Goal: Task Accomplishment & Management: Manage account settings

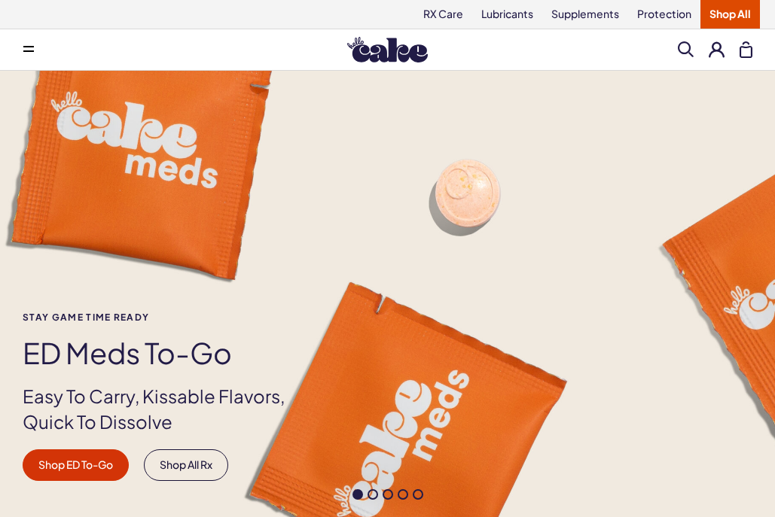
click at [715, 48] on button at bounding box center [717, 49] width 16 height 16
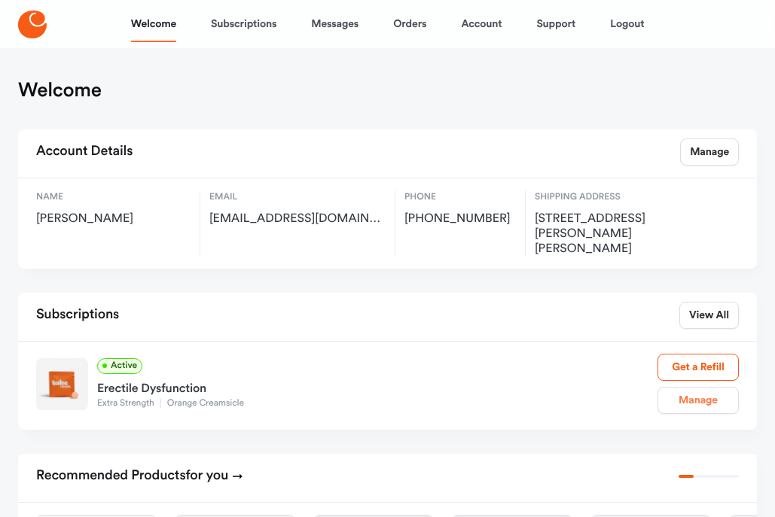
click at [691, 387] on link "Manage" at bounding box center [697, 400] width 81 height 27
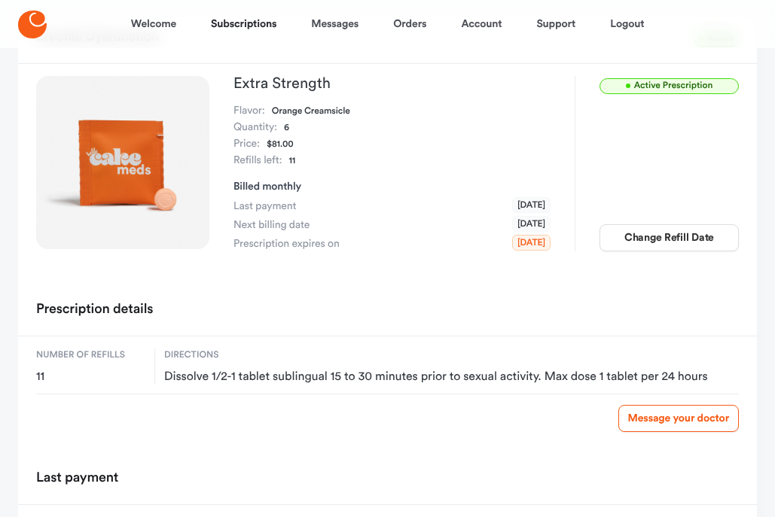
scroll to position [105, 0]
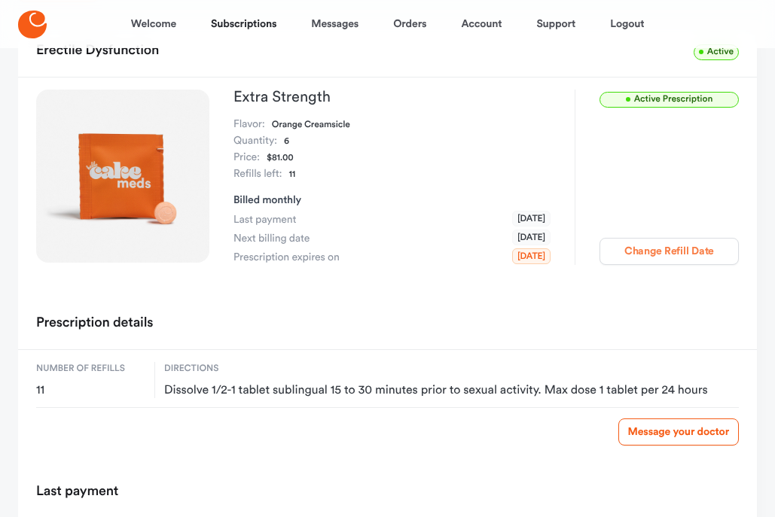
click at [673, 249] on button "Change Refill Date" at bounding box center [668, 251] width 139 height 27
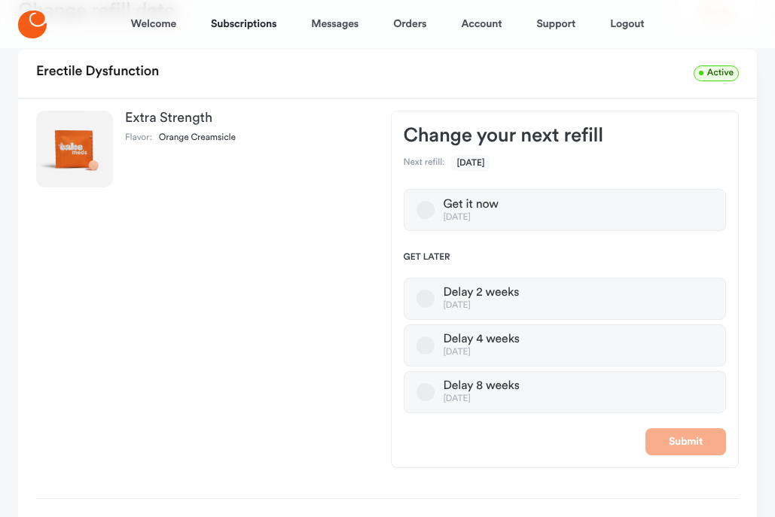
scroll to position [76, 0]
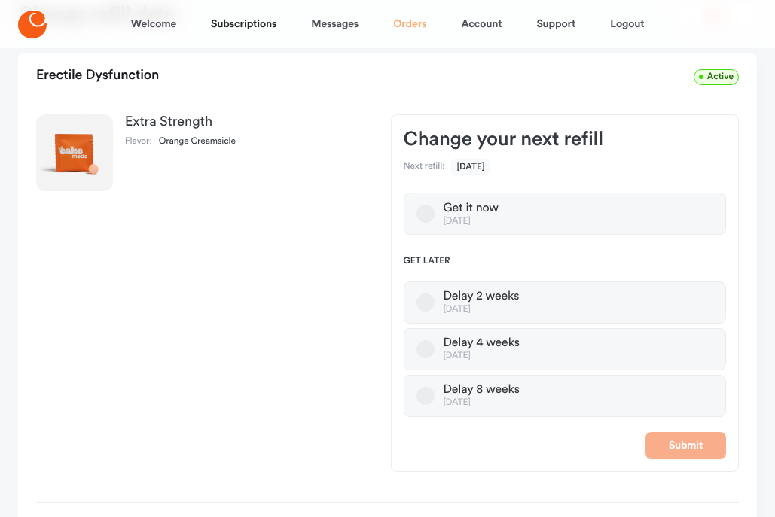
click at [404, 26] on link "Orders" at bounding box center [409, 24] width 33 height 36
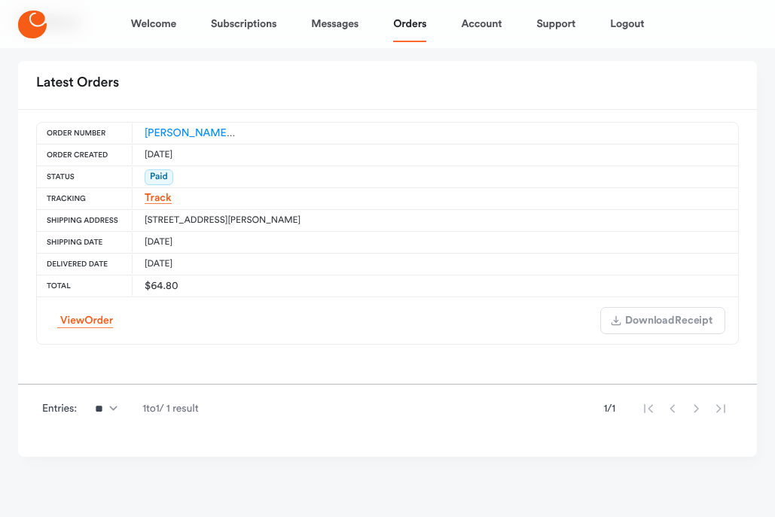
scroll to position [68, 0]
click at [239, 23] on link "Subscriptions" at bounding box center [244, 24] width 66 height 36
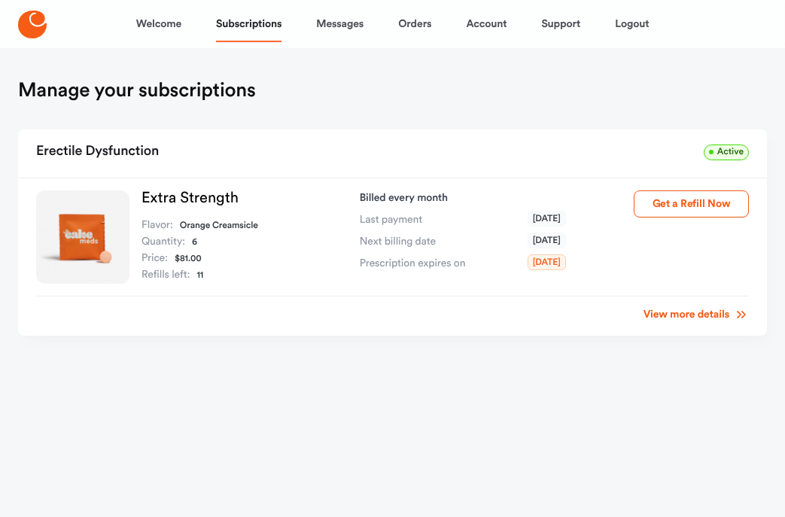
click at [672, 316] on link "View more details" at bounding box center [696, 314] width 105 height 15
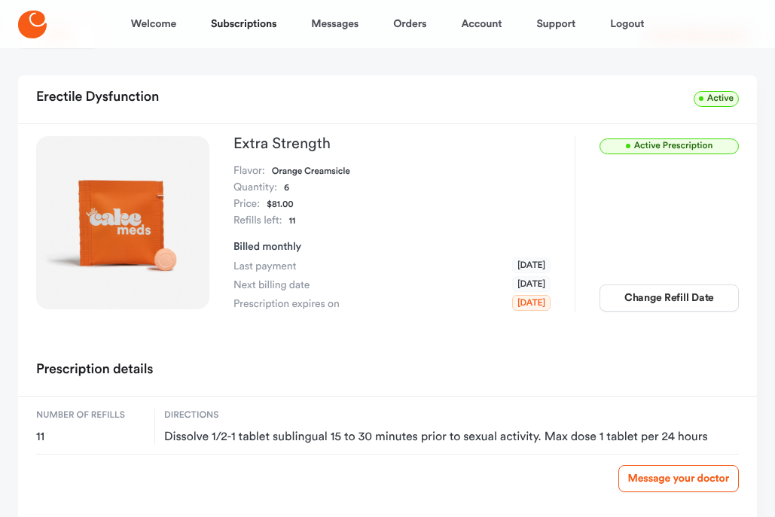
scroll to position [57, 0]
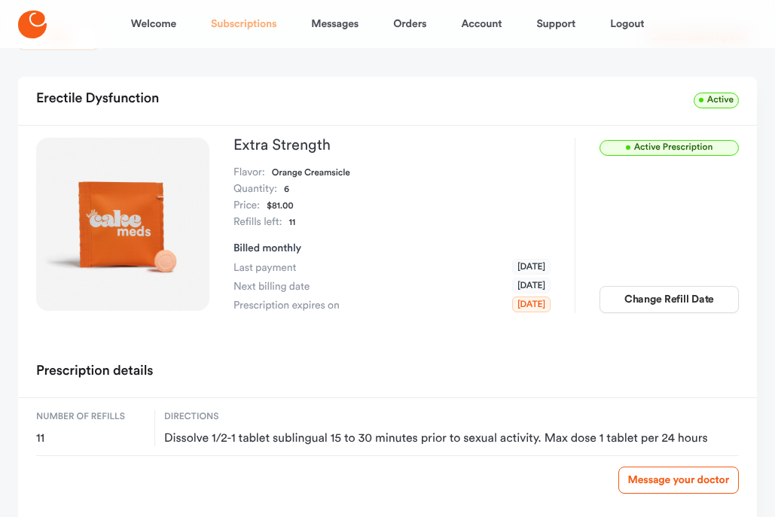
click at [221, 23] on link "Subscriptions" at bounding box center [244, 24] width 66 height 36
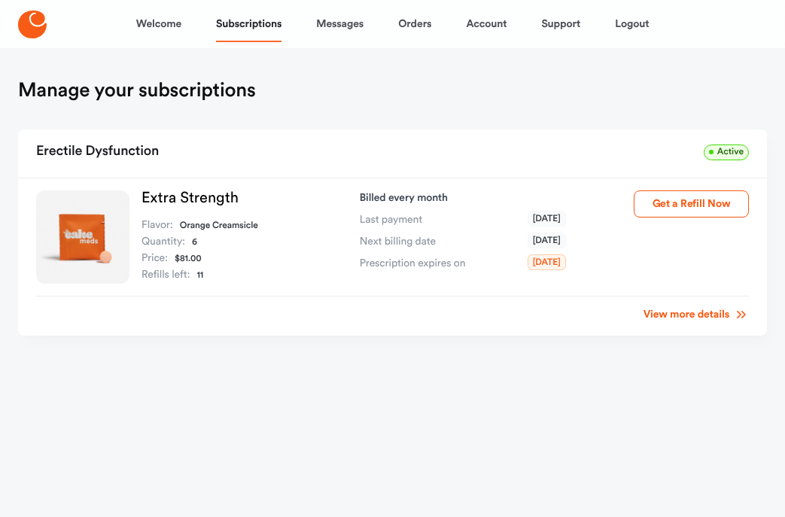
click at [675, 313] on link "View more details" at bounding box center [696, 314] width 105 height 15
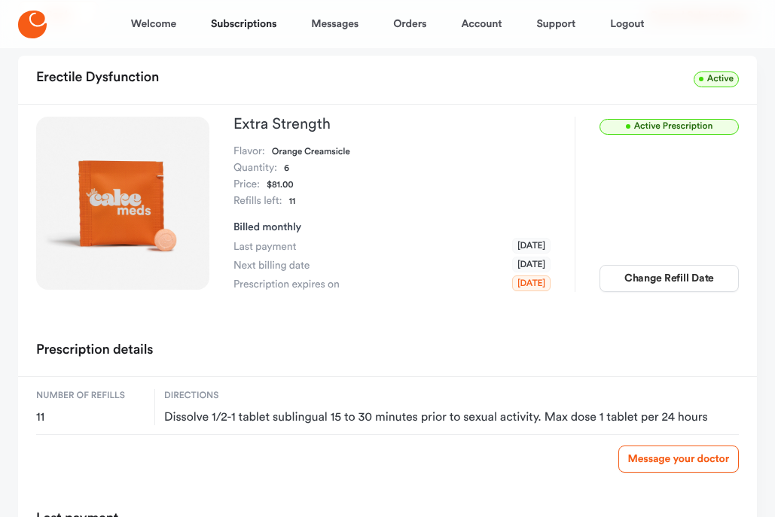
scroll to position [75, 0]
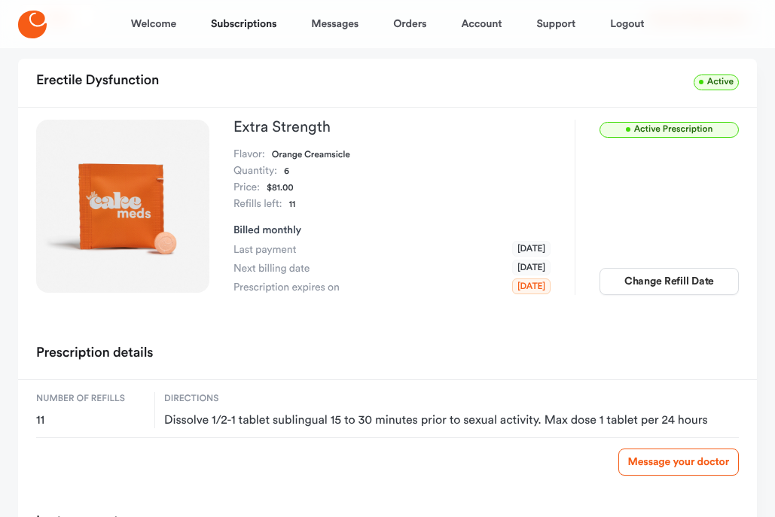
click at [675, 313] on div "Active Prescription Extra Strength Flavor: Orange Creamsicle Quantity: 6 Price:…" at bounding box center [387, 220] width 739 height 224
click at [670, 462] on link "Message your doctor" at bounding box center [678, 462] width 120 height 27
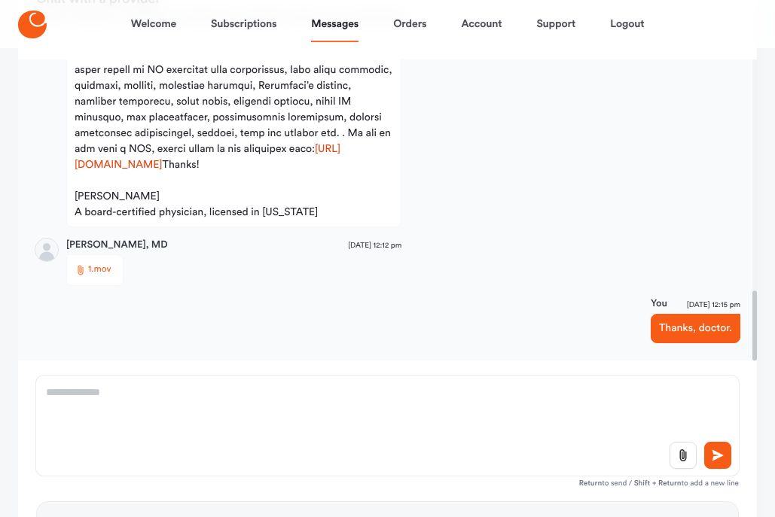
scroll to position [154, 0]
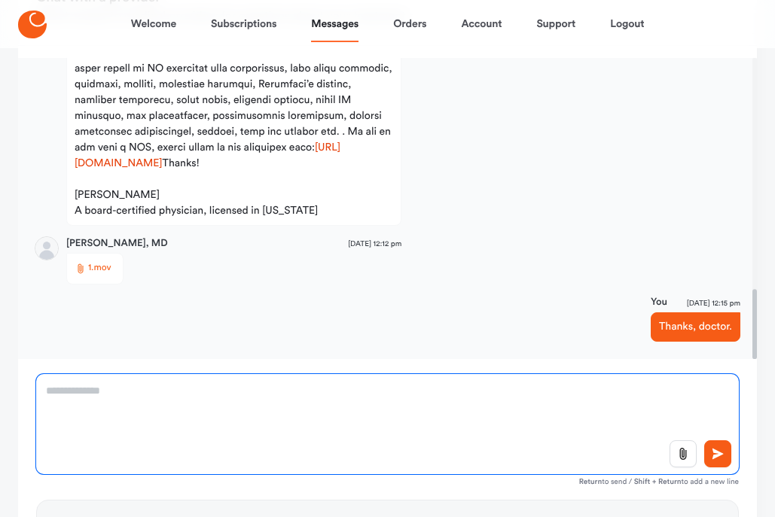
click at [472, 397] on textarea at bounding box center [387, 424] width 703 height 100
type textarea "**********"
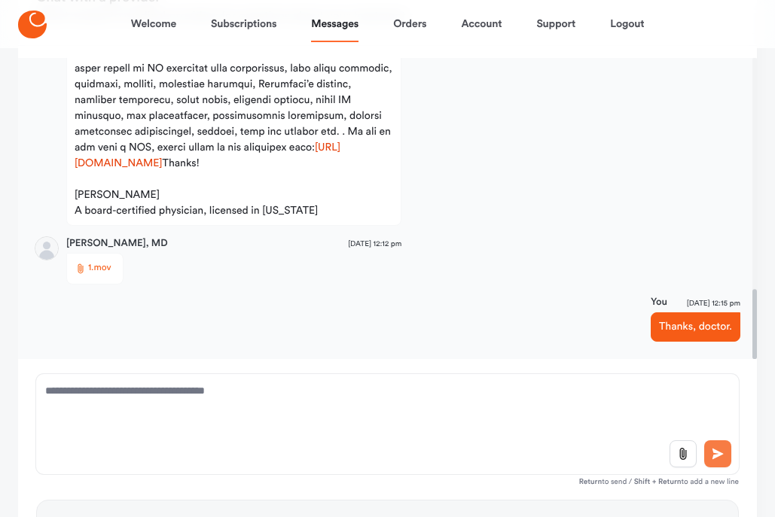
click at [714, 448] on icon at bounding box center [717, 454] width 15 height 14
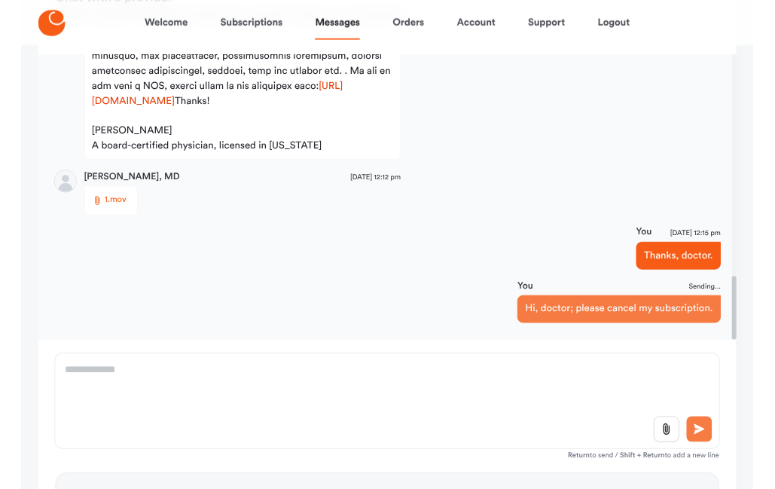
scroll to position [1089, 0]
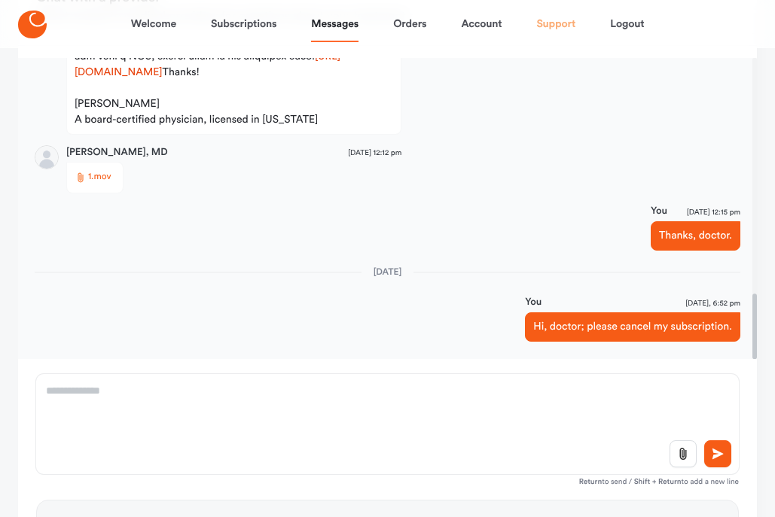
click at [552, 26] on link "Support" at bounding box center [555, 24] width 39 height 36
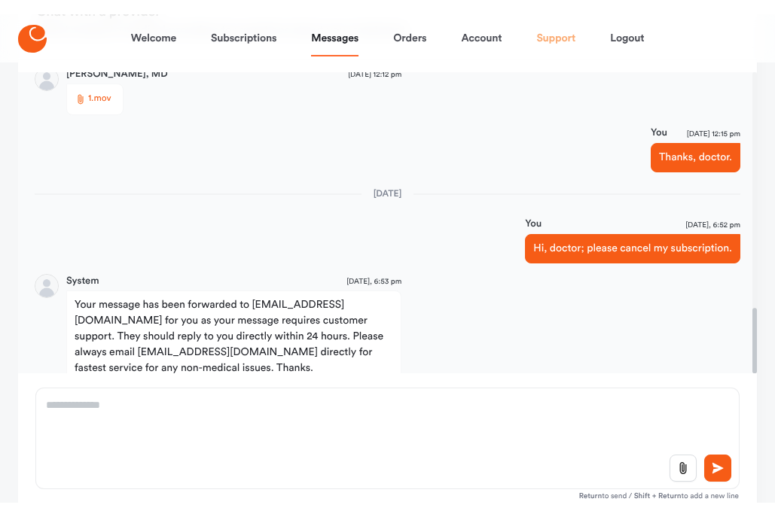
scroll to position [1209, 0]
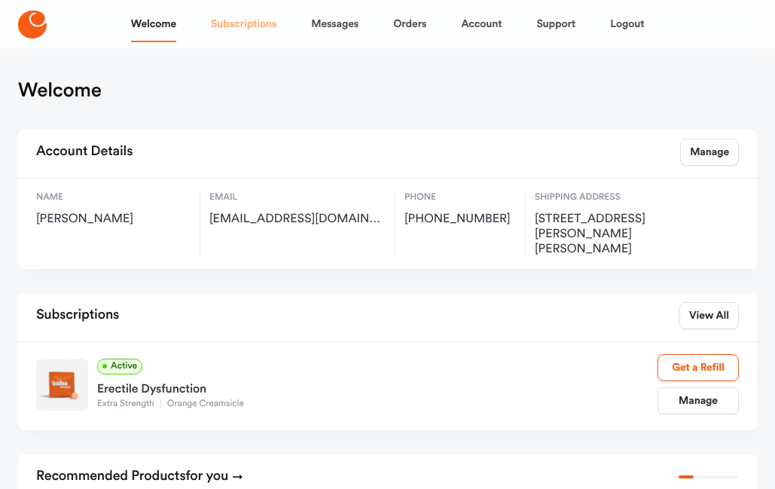
click at [242, 24] on link "Subscriptions" at bounding box center [244, 24] width 66 height 36
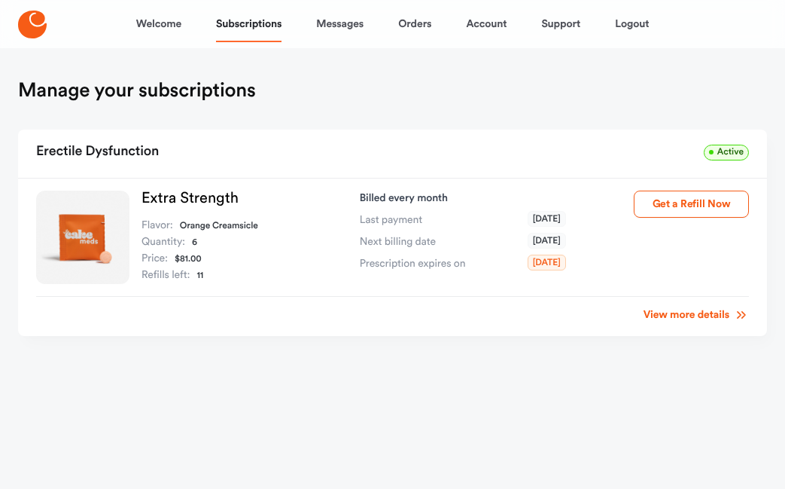
click at [659, 310] on link "View more details" at bounding box center [696, 314] width 105 height 15
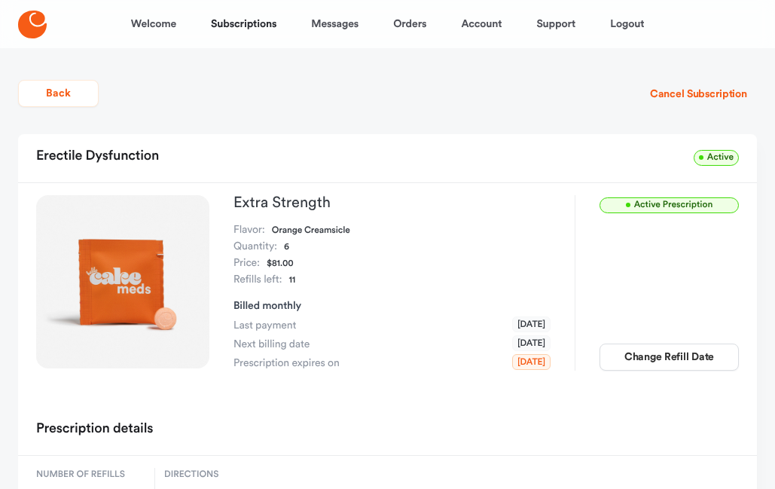
click at [659, 310] on div "Active Prescription Change Refill Date" at bounding box center [657, 282] width 164 height 175
click at [237, 24] on link "Subscriptions" at bounding box center [244, 24] width 66 height 36
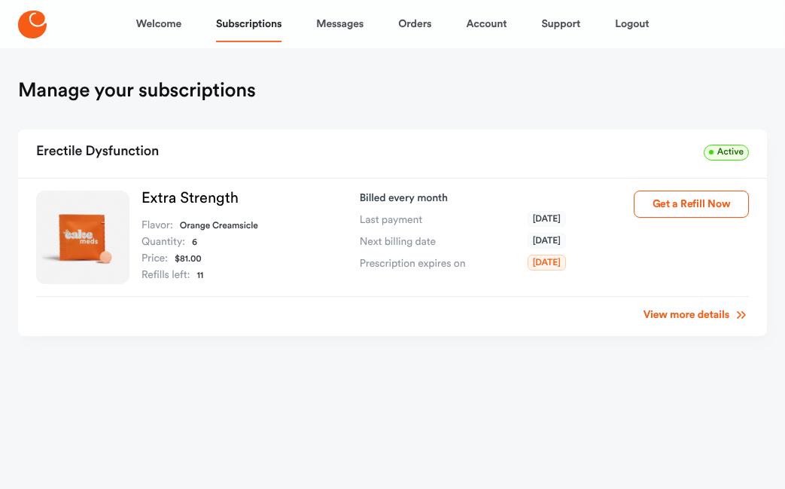
click at [725, 152] on span "Active" at bounding box center [726, 153] width 45 height 16
click at [716, 313] on link "View more details" at bounding box center [696, 314] width 105 height 15
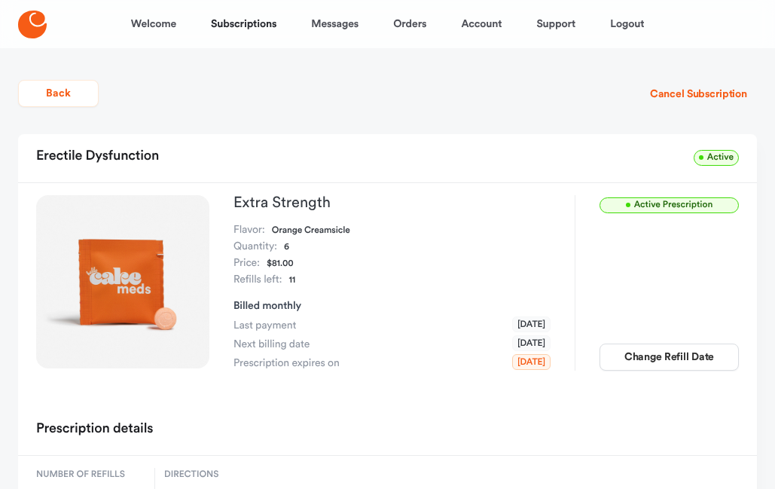
click at [654, 206] on span "Active Prescription" at bounding box center [668, 205] width 139 height 16
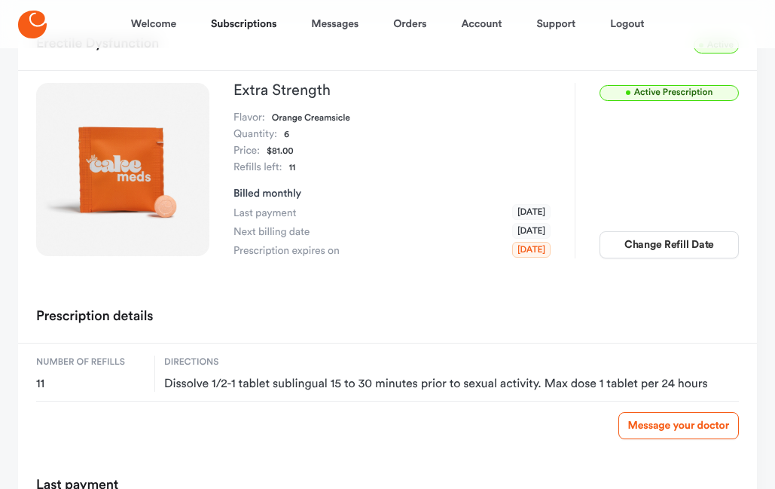
scroll to position [108, 0]
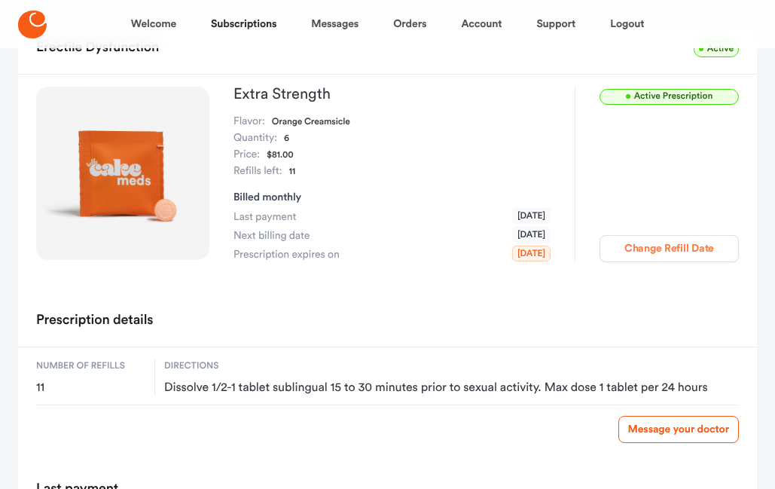
click at [652, 248] on button "Change Refill Date" at bounding box center [668, 248] width 139 height 27
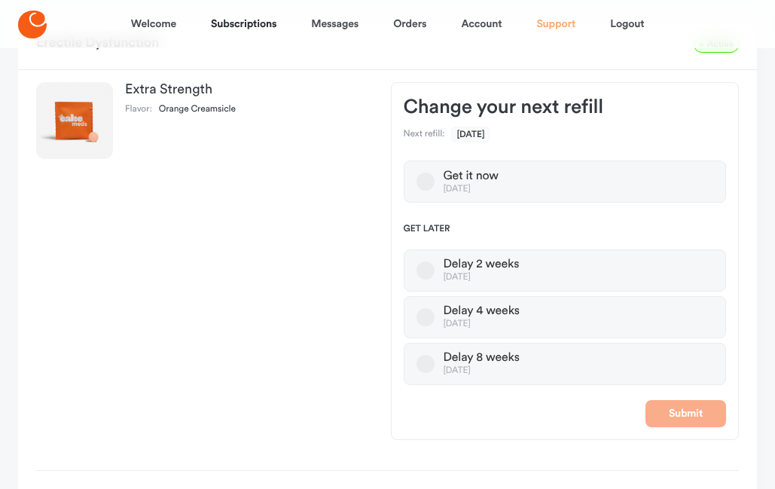
click at [554, 28] on link "Support" at bounding box center [555, 24] width 39 height 36
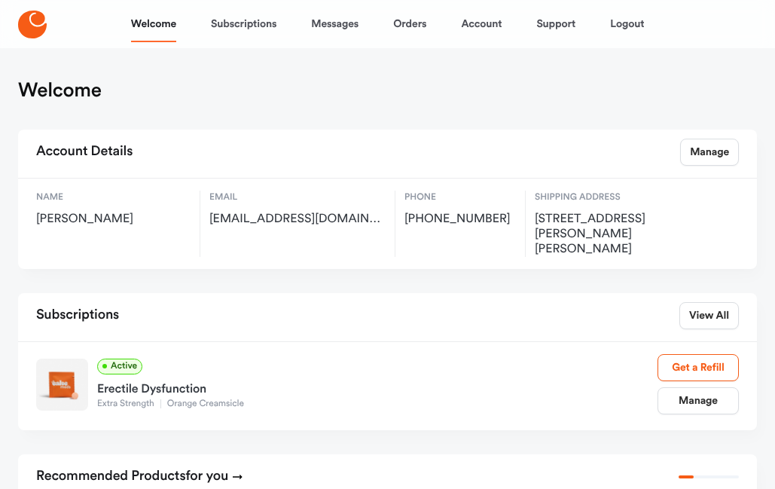
click at [282, 302] on div "Subscriptions View All" at bounding box center [387, 317] width 739 height 48
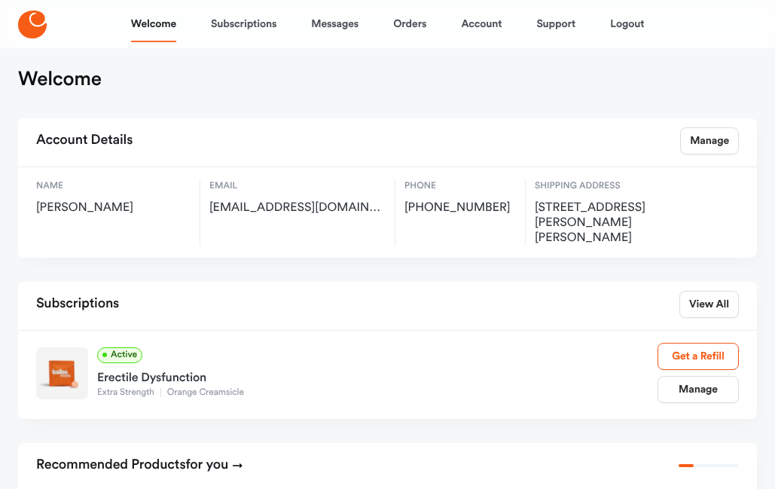
scroll to position [12, 0]
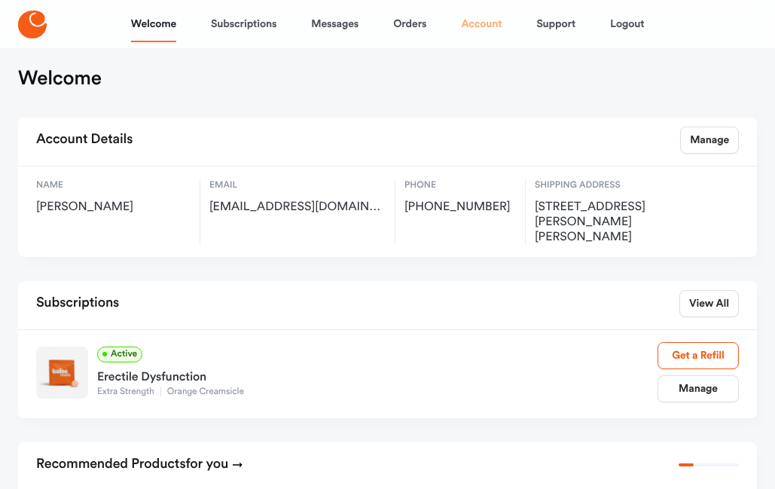
click at [480, 23] on link "Account" at bounding box center [481, 24] width 41 height 36
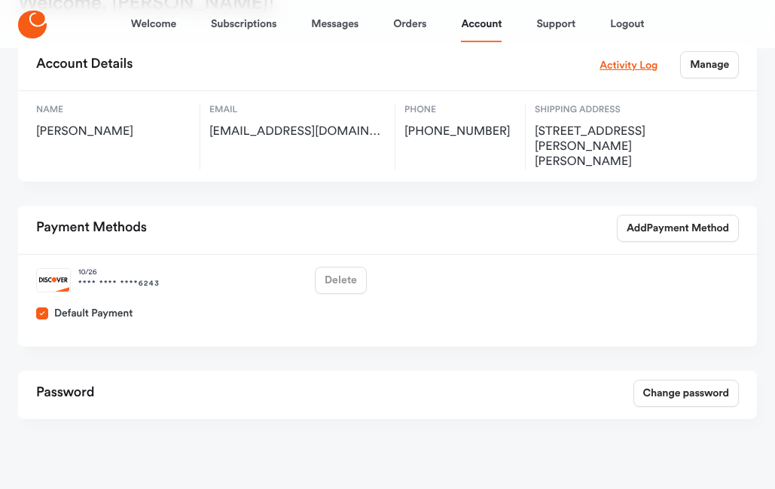
scroll to position [87, 0]
click at [701, 63] on link "Manage" at bounding box center [709, 65] width 59 height 27
select select "**"
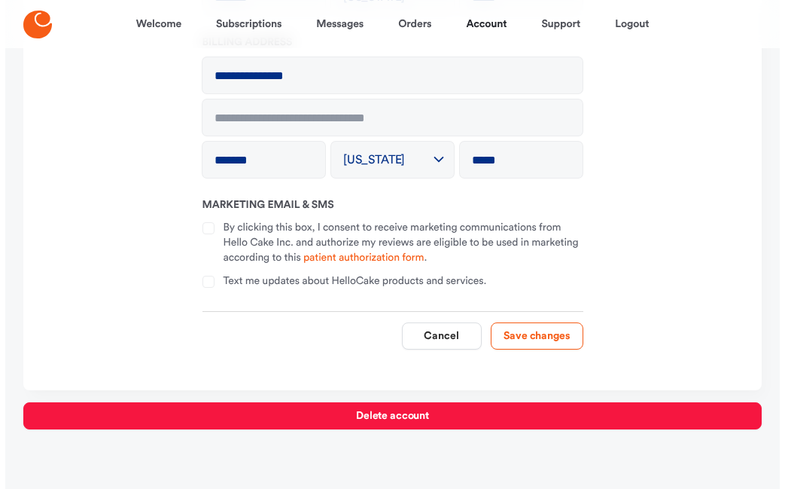
scroll to position [448, 0]
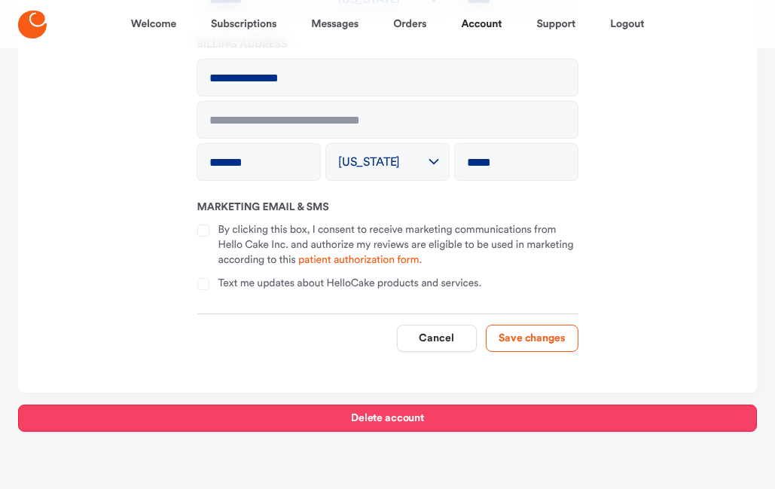
click at [369, 415] on button "Delete account" at bounding box center [387, 417] width 739 height 27
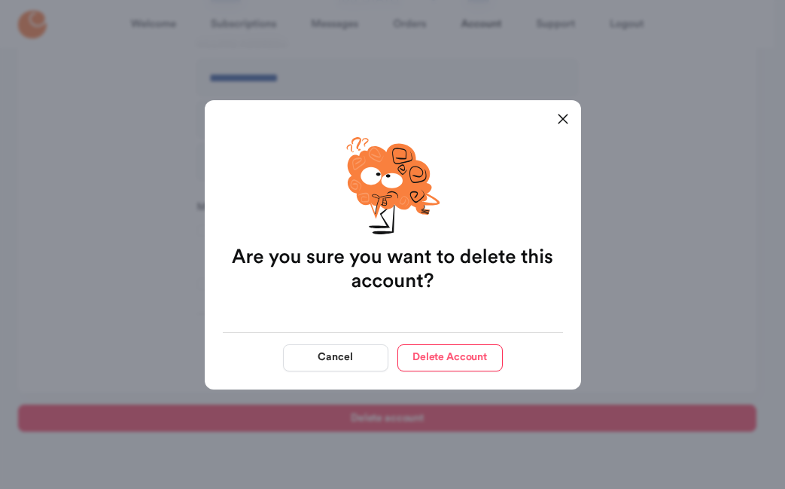
click at [432, 353] on button "Delete Account" at bounding box center [450, 357] width 105 height 27
